Goal: Book appointment/travel/reservation

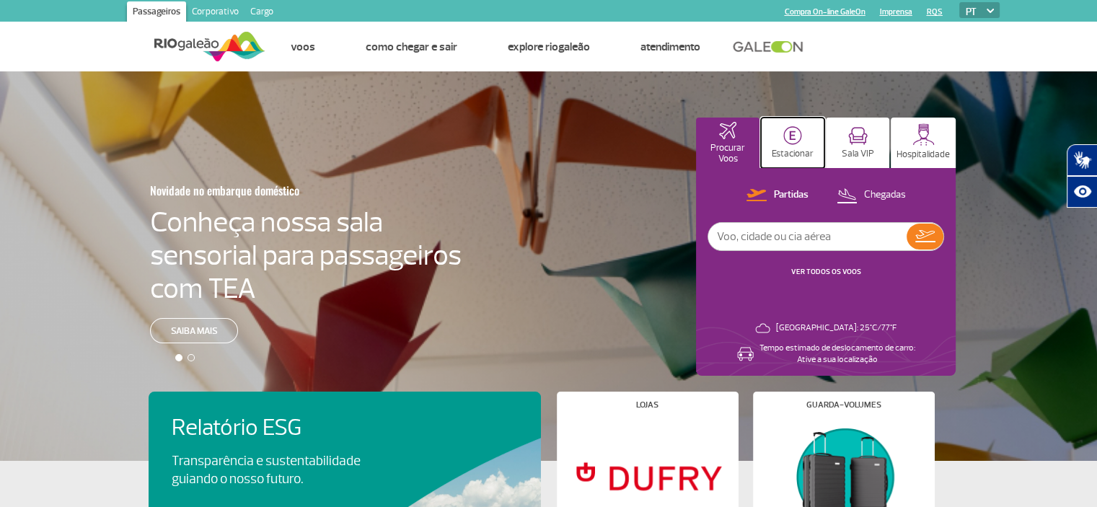
click at [795, 153] on p "Estacionar" at bounding box center [793, 154] width 42 height 11
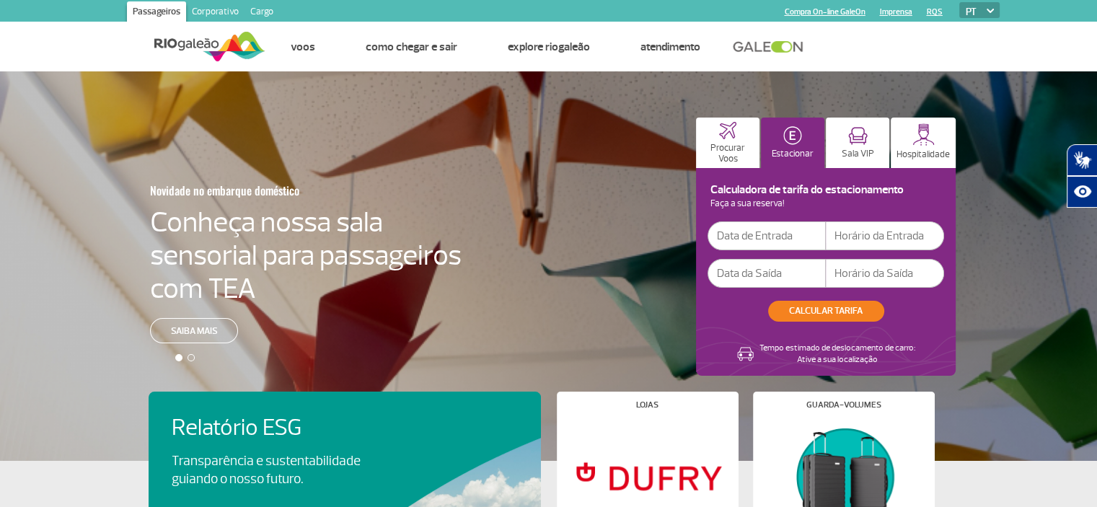
click at [789, 237] on input "text" at bounding box center [767, 236] width 118 height 29
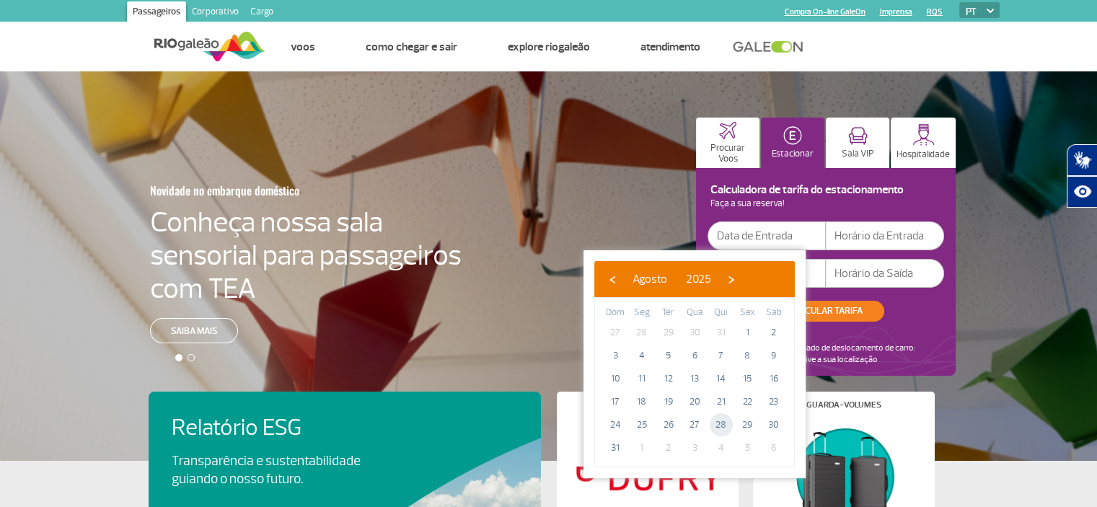
click at [721, 420] on span "28" at bounding box center [721, 424] width 23 height 23
type input "[DATE]"
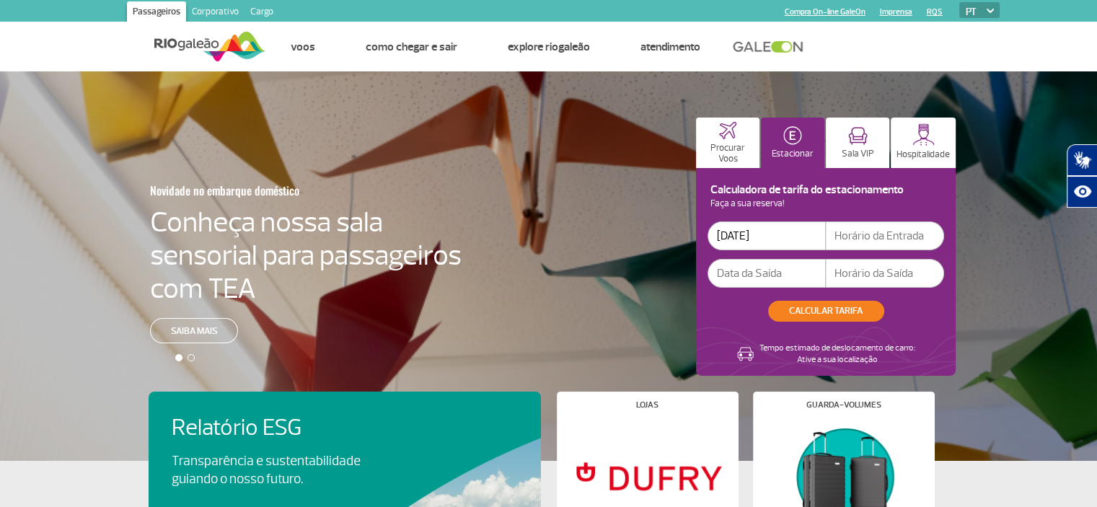
click at [839, 233] on input "text" at bounding box center [885, 236] width 118 height 29
type input "30:0"
click at [771, 268] on input "text" at bounding box center [767, 273] width 118 height 29
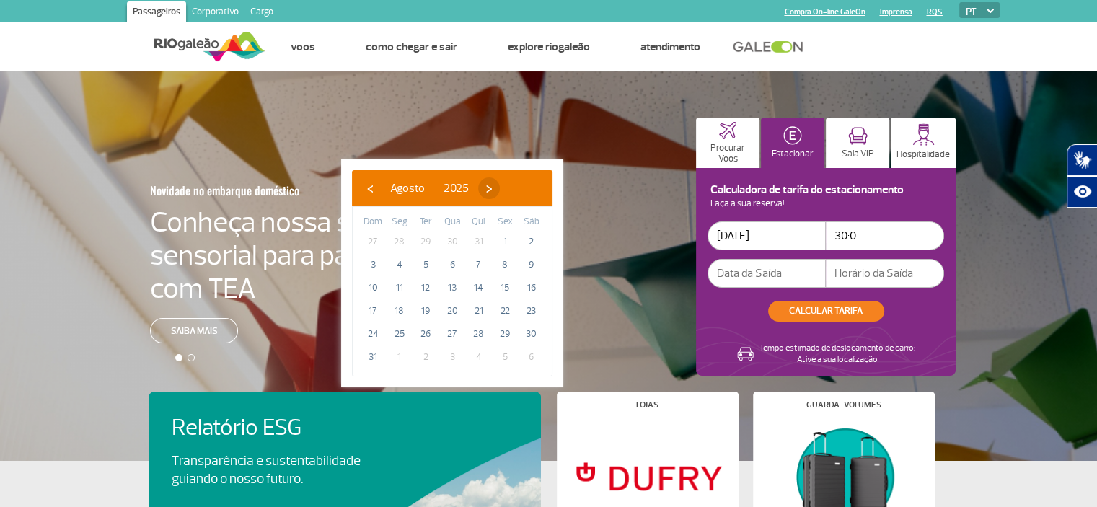
click at [500, 188] on span "›" at bounding box center [489, 189] width 22 height 22
click at [428, 240] on span "2" at bounding box center [425, 241] width 23 height 23
type input "[DATE]"
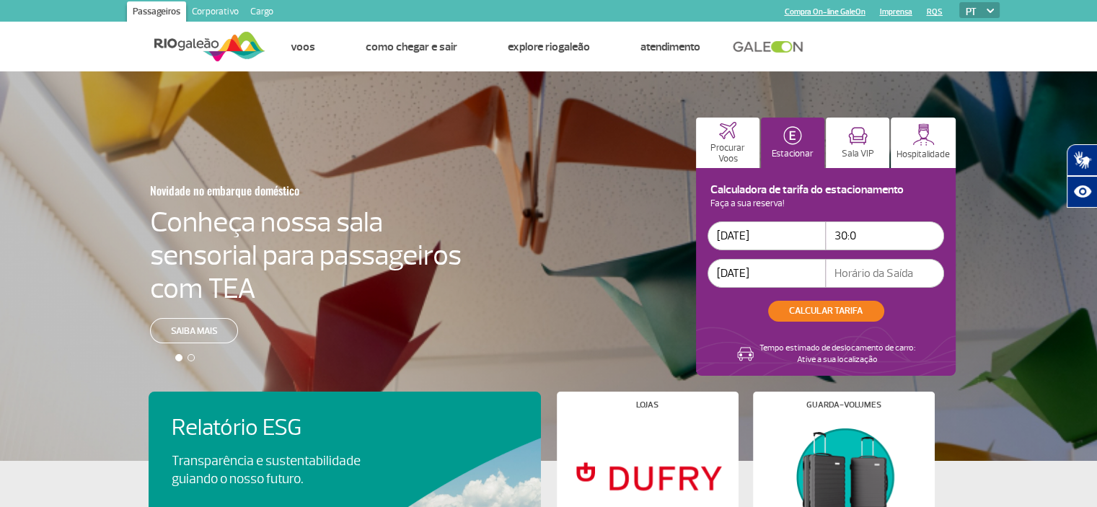
click at [870, 269] on input "text" at bounding box center [885, 273] width 118 height 29
type input "20:00"
click at [831, 307] on button "CALCULAR TARIFA" at bounding box center [826, 311] width 116 height 21
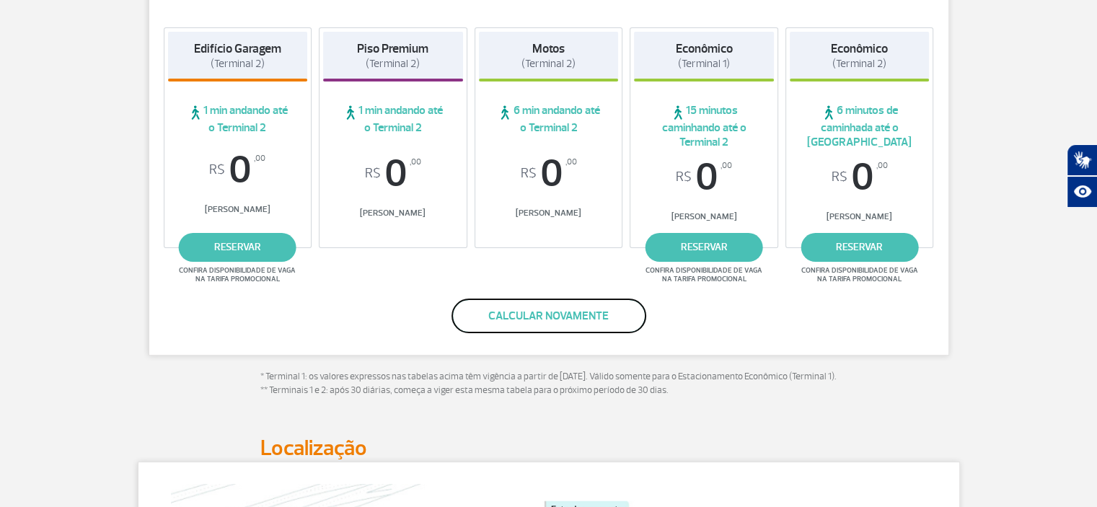
click at [576, 307] on button "Calcular novamente" at bounding box center [549, 316] width 195 height 35
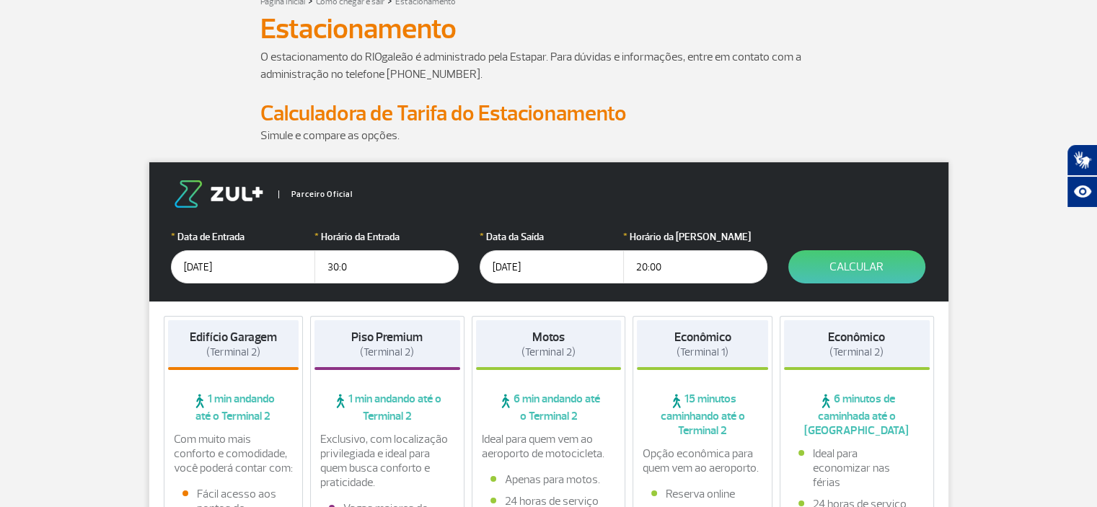
scroll to position [242, 0]
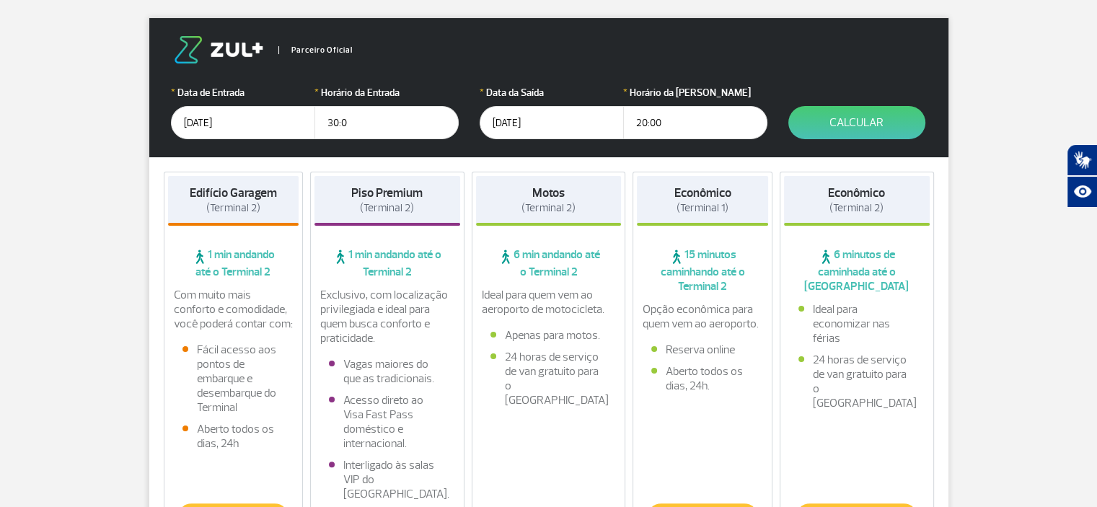
click at [350, 118] on input "30:0" at bounding box center [387, 122] width 144 height 33
type input "3"
type input "03:00"
click at [865, 124] on button "Calcular" at bounding box center [857, 122] width 137 height 33
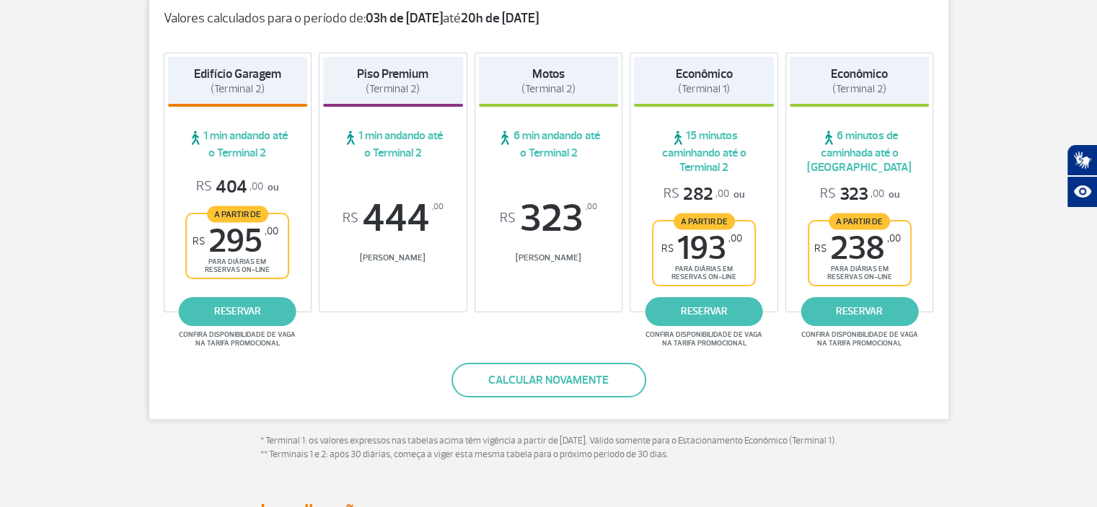
scroll to position [289, 0]
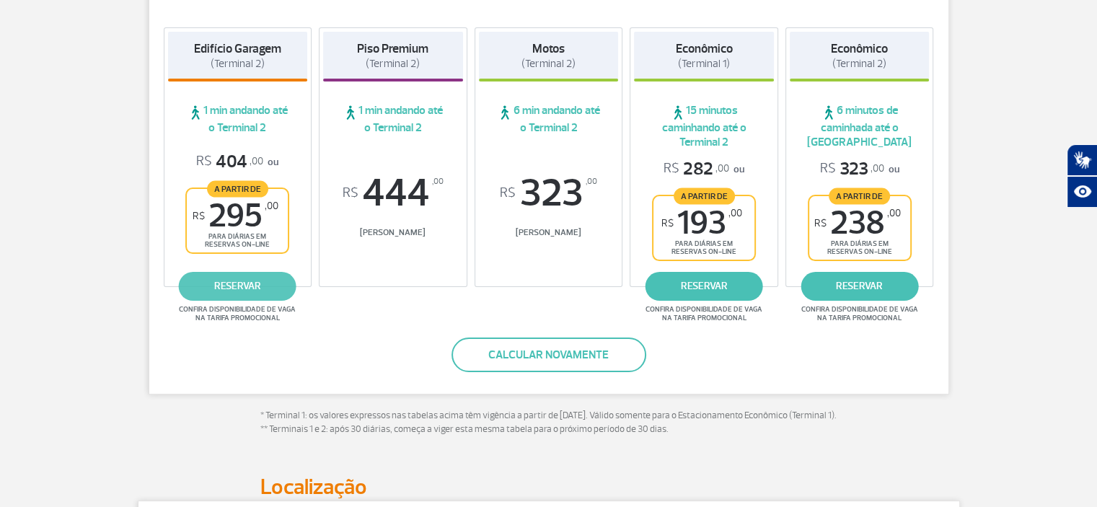
click at [223, 288] on link "reservar" at bounding box center [238, 286] width 118 height 29
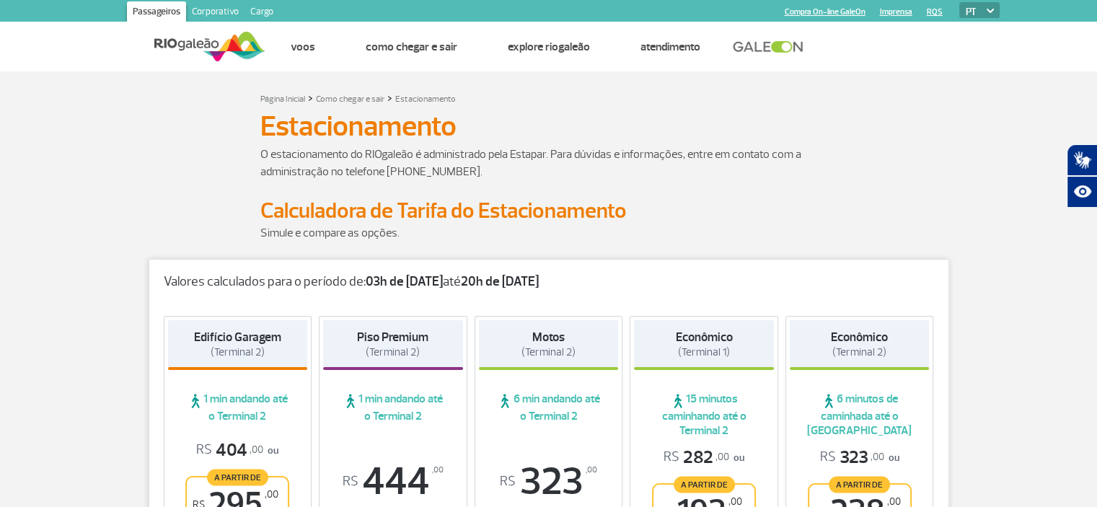
scroll to position [0, 0]
